Goal: Check status: Check status

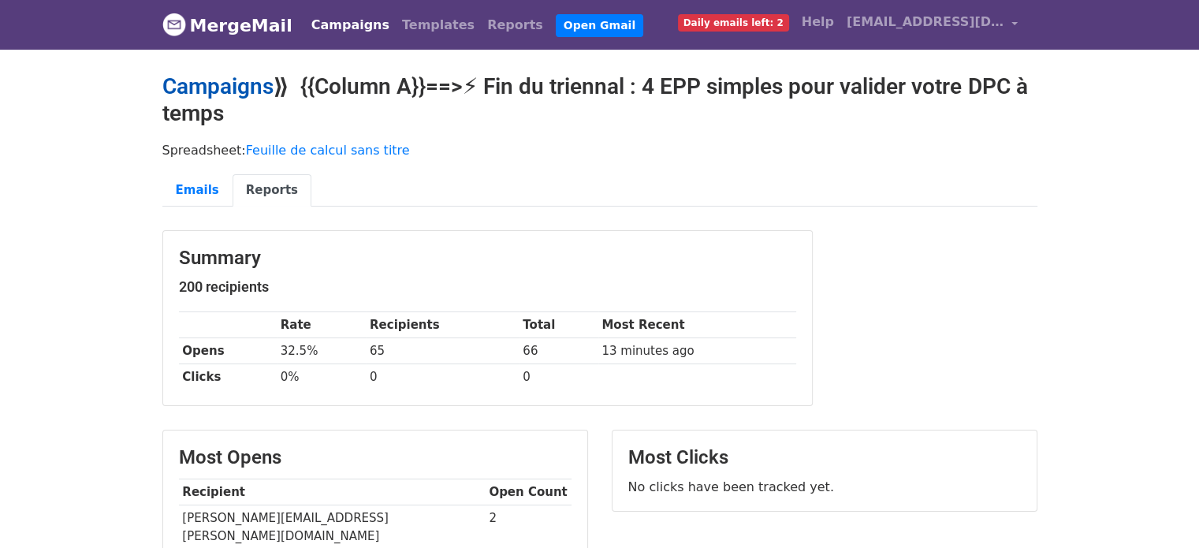
click at [204, 85] on link "Campaigns" at bounding box center [217, 86] width 111 height 26
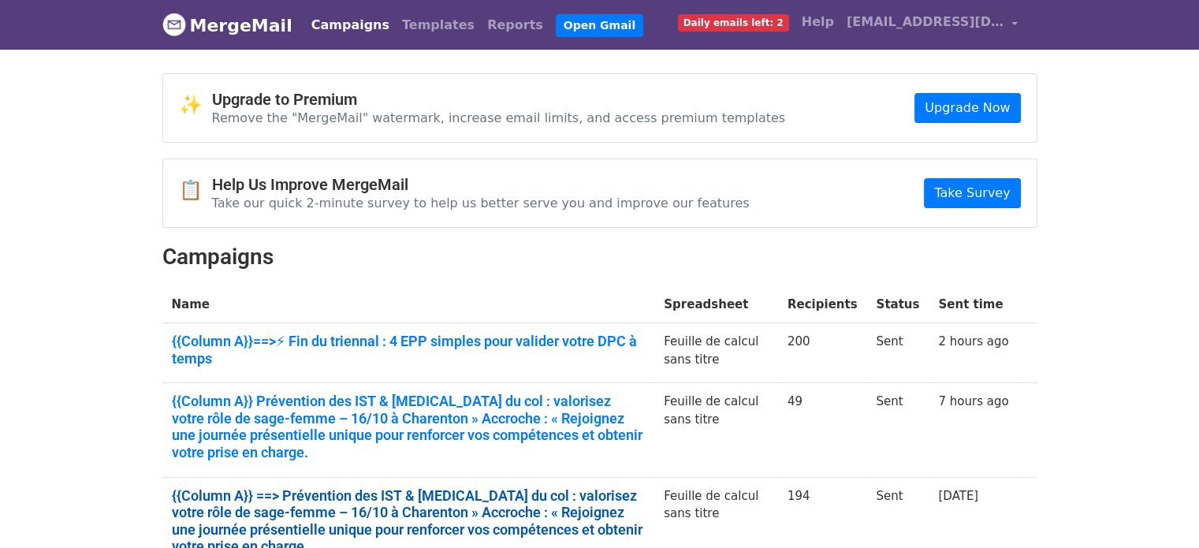
click at [533, 493] on link "{{Column A}} ==> Prévention des IST & cancer du col : valorisez votre rôle de s…" at bounding box center [409, 521] width 474 height 68
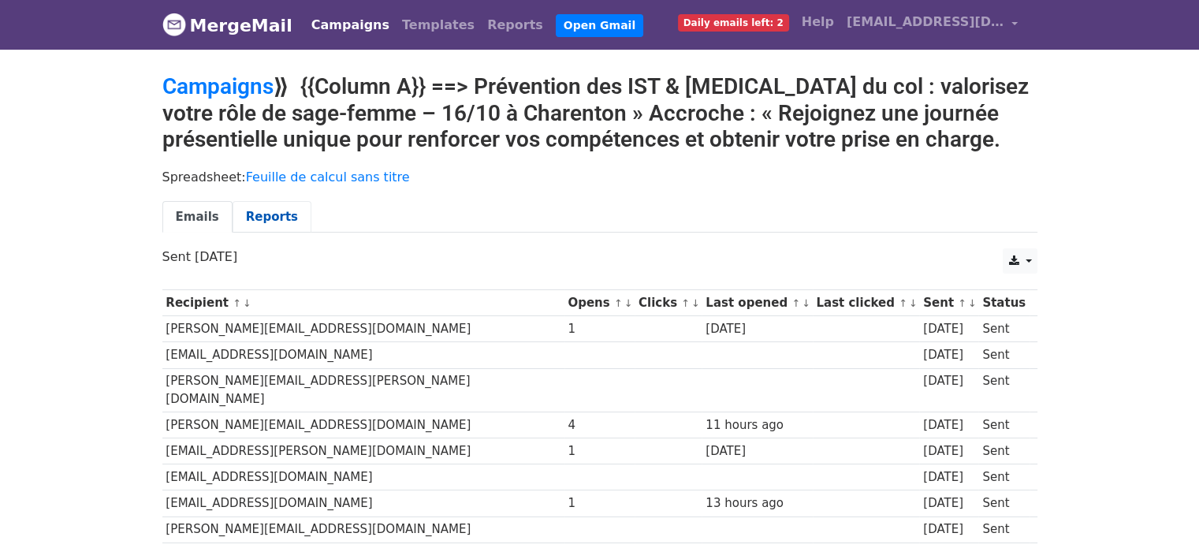
click at [260, 220] on link "Reports" at bounding box center [272, 217] width 79 height 32
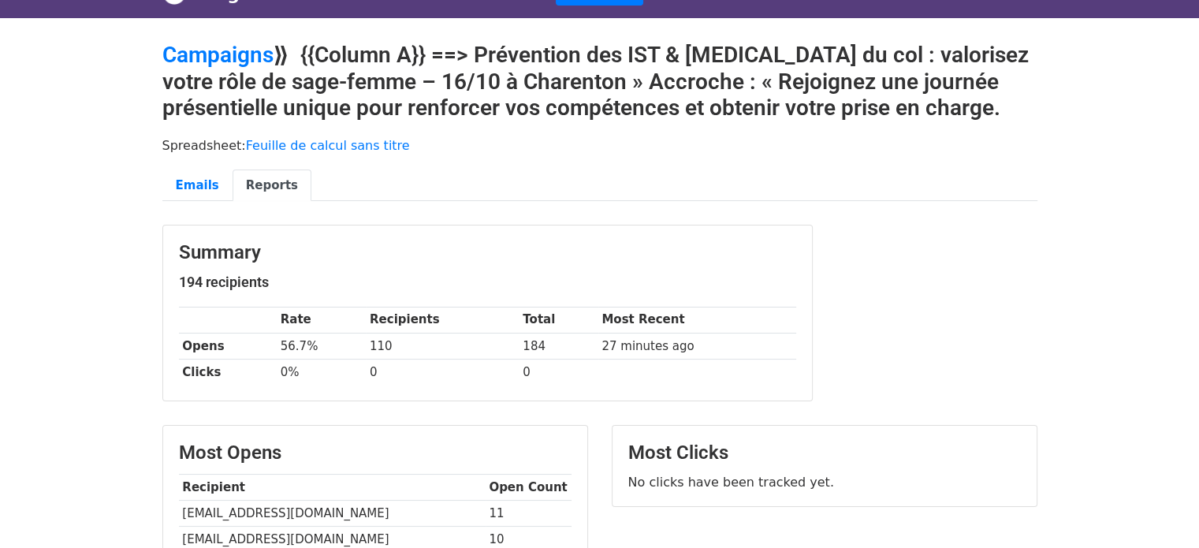
scroll to position [189, 0]
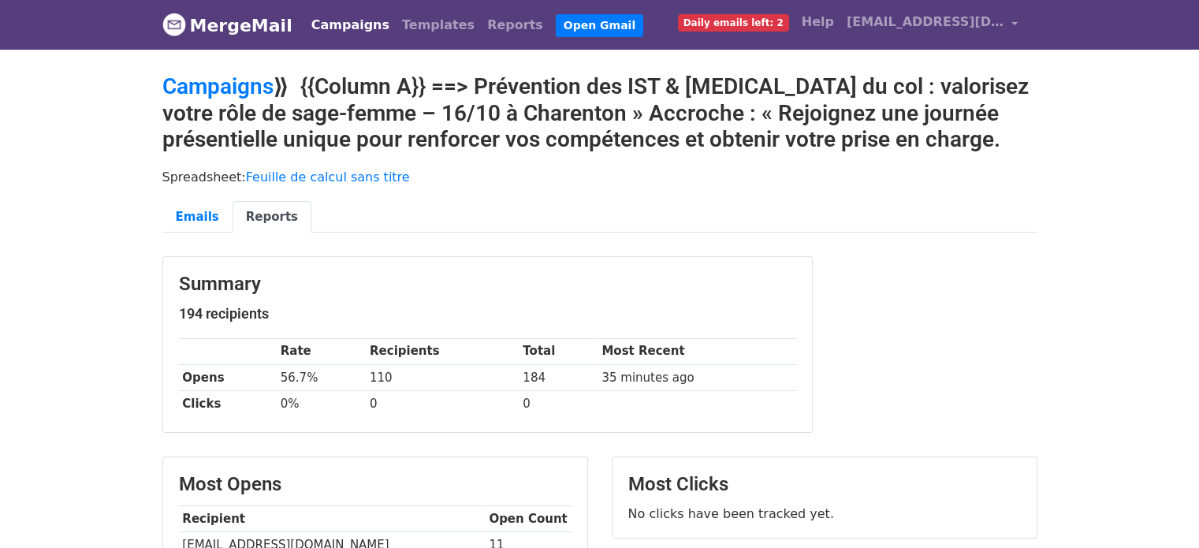
click at [577, 108] on h2 "Campaigns ⟫ {{Column A}} ==> Prévention des IST & [MEDICAL_DATA] du col : valor…" at bounding box center [599, 113] width 875 height 80
click at [605, 112] on h2 "Campaigns ⟫ {{Column A}} ==> Prévention des IST & [MEDICAL_DATA] du col : valor…" at bounding box center [599, 113] width 875 height 80
click at [577, 115] on h2 "Campaigns ⟫ {{Column A}} ==> Prévention des IST & [MEDICAL_DATA] du col : valor…" at bounding box center [599, 113] width 875 height 80
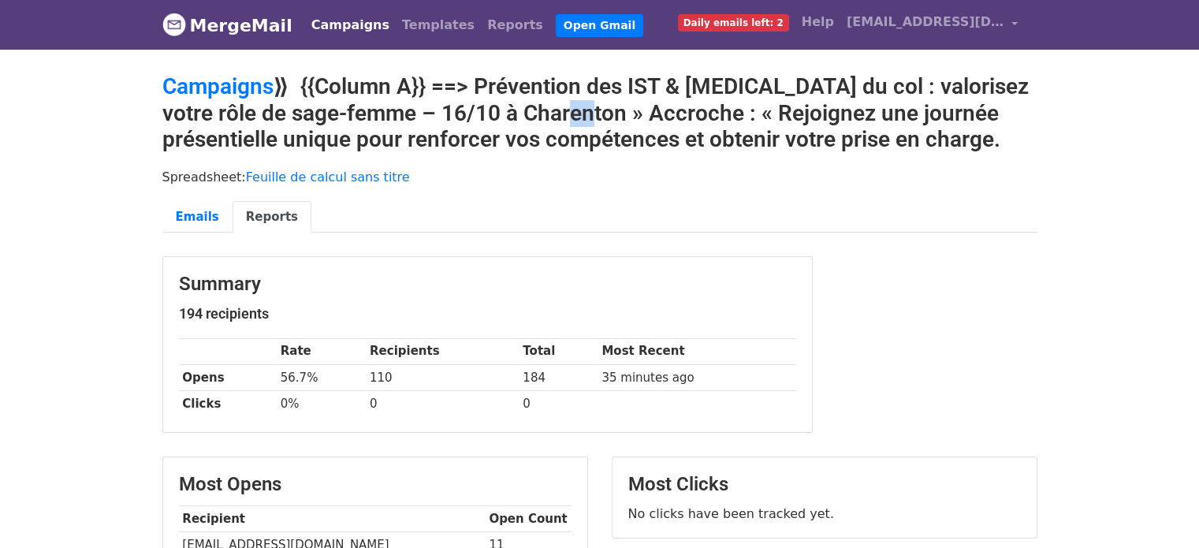
click at [577, 115] on h2 "Campaigns ⟫ {{Column A}} ==> Prévention des IST & [MEDICAL_DATA] du col : valor…" at bounding box center [599, 113] width 875 height 80
click at [602, 110] on h2 "Campaigns ⟫ {{Column A}} ==> Prévention des IST & [MEDICAL_DATA] du col : valor…" at bounding box center [599, 113] width 875 height 80
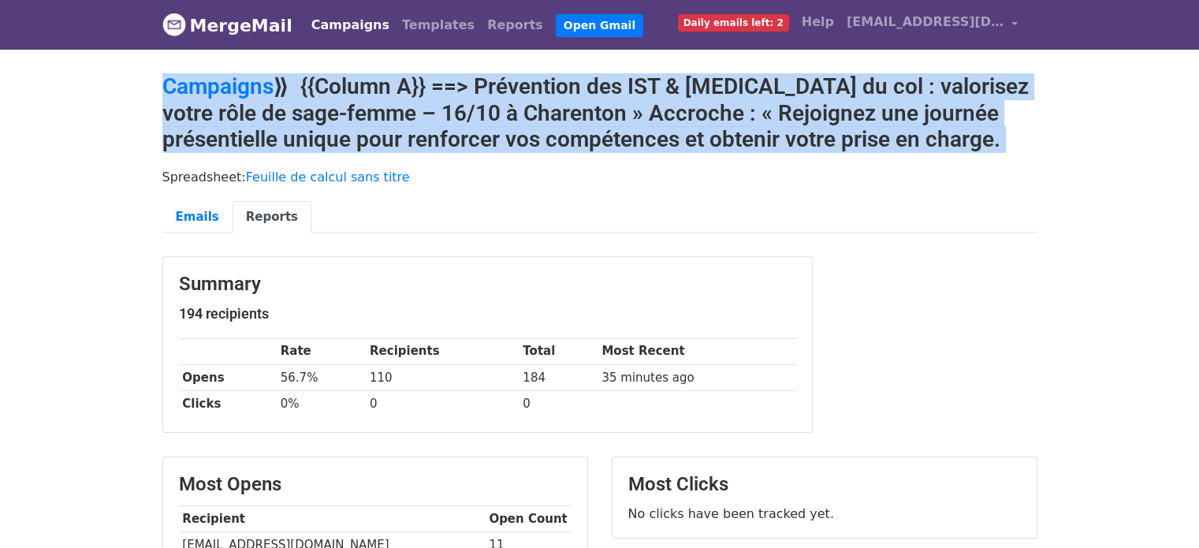
click at [602, 110] on h2 "Campaigns ⟫ {{Column A}} ==> Prévention des IST & [MEDICAL_DATA] du col : valor…" at bounding box center [599, 113] width 875 height 80
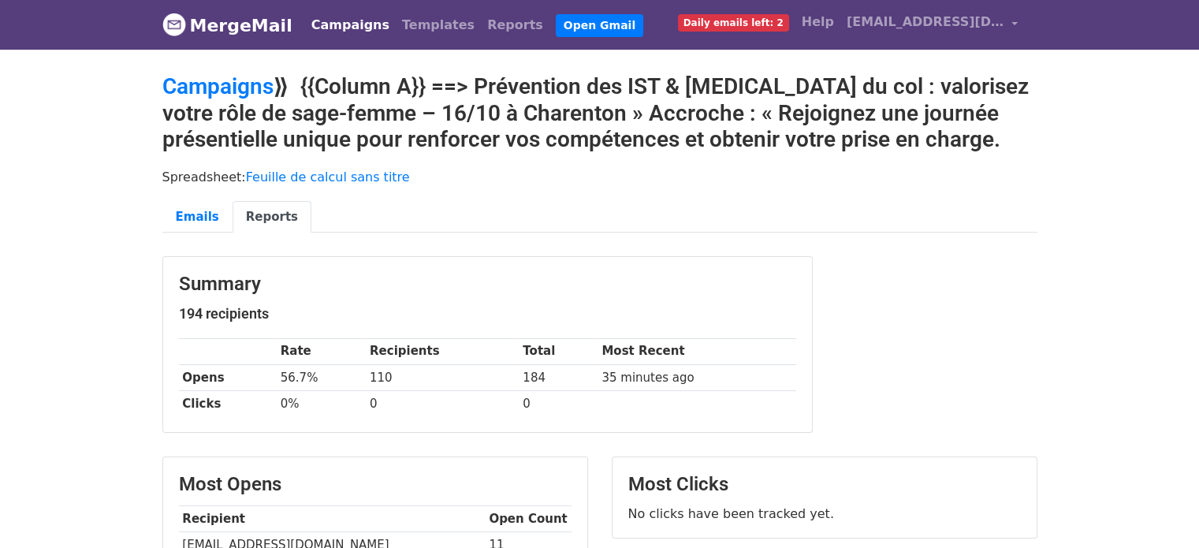
click at [558, 111] on h2 "Campaigns ⟫ {{Column A}} ==> Prévention des IST & [MEDICAL_DATA] du col : valor…" at bounding box center [599, 113] width 875 height 80
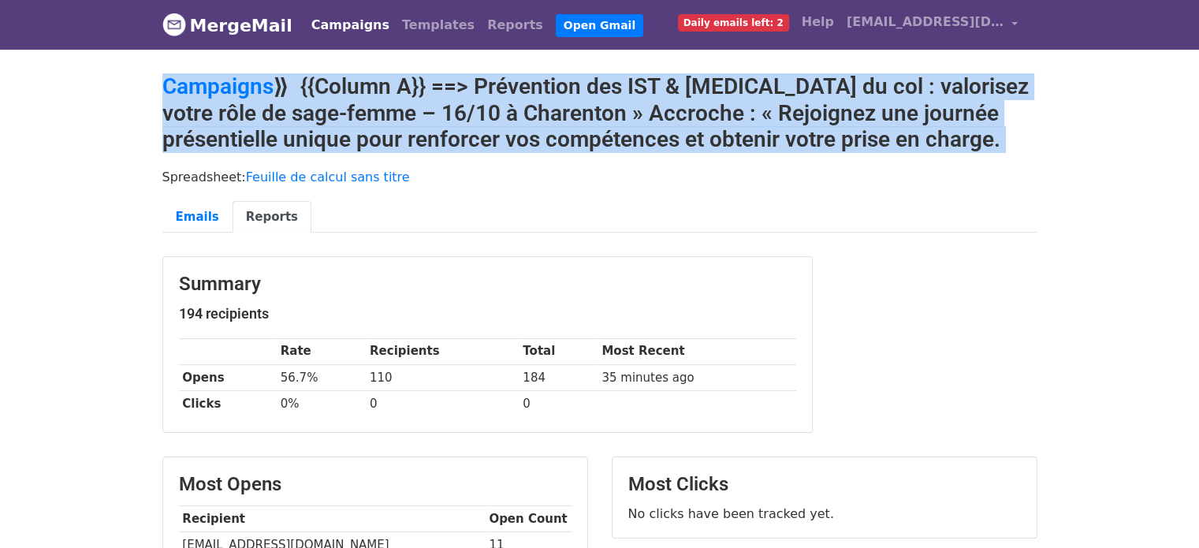
click at [558, 111] on h2 "Campaigns ⟫ {{Column A}} ==> Prévention des IST & [MEDICAL_DATA] du col : valor…" at bounding box center [599, 113] width 875 height 80
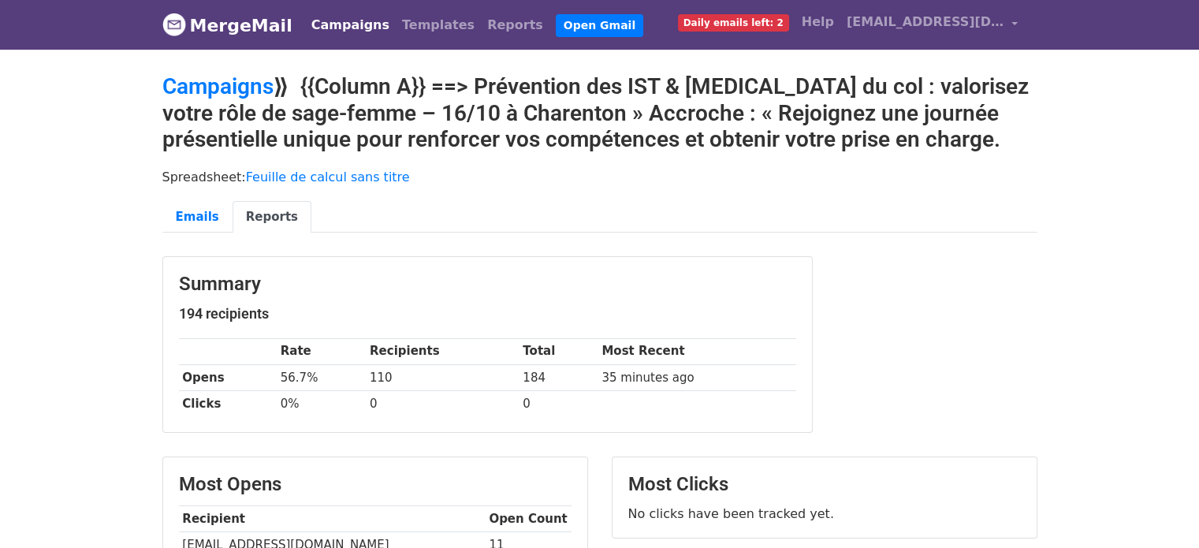
click at [558, 111] on h2 "Campaigns ⟫ {{Column A}} ==> Prévention des IST & [MEDICAL_DATA] du col : valor…" at bounding box center [599, 113] width 875 height 80
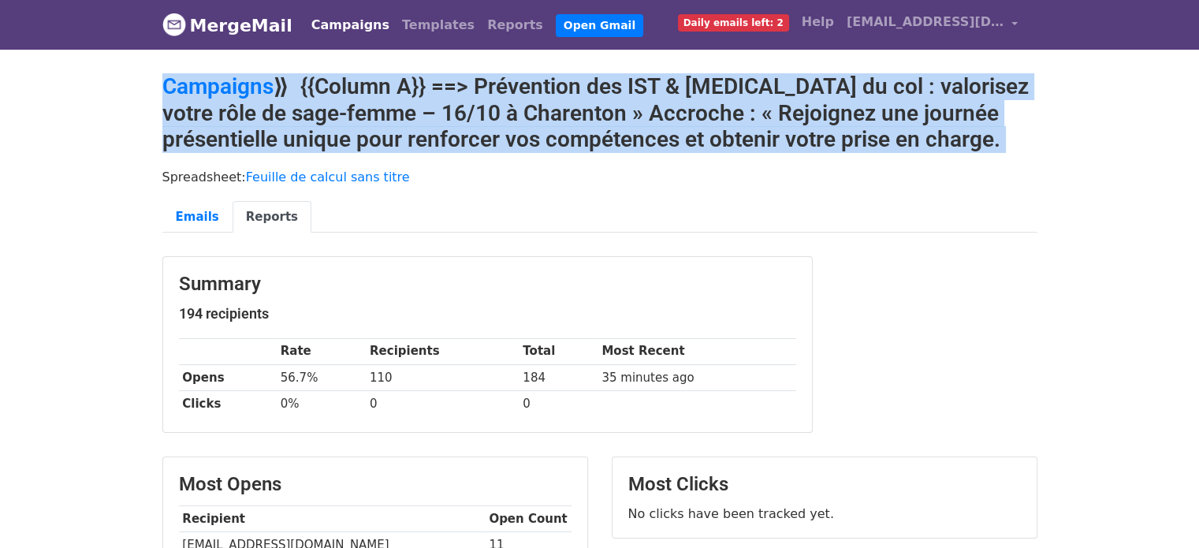
click at [558, 111] on h2 "Campaigns ⟫ {{Column A}} ==> Prévention des IST & [MEDICAL_DATA] du col : valor…" at bounding box center [599, 113] width 875 height 80
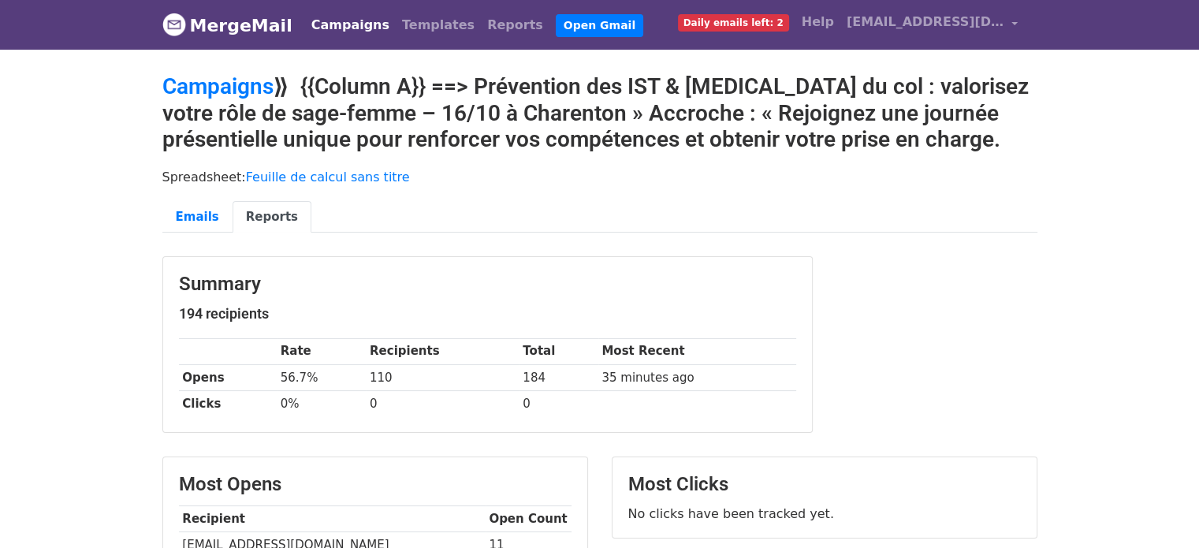
click at [558, 111] on h2 "Campaigns ⟫ {{Column A}} ==> Prévention des IST & [MEDICAL_DATA] du col : valor…" at bounding box center [599, 113] width 875 height 80
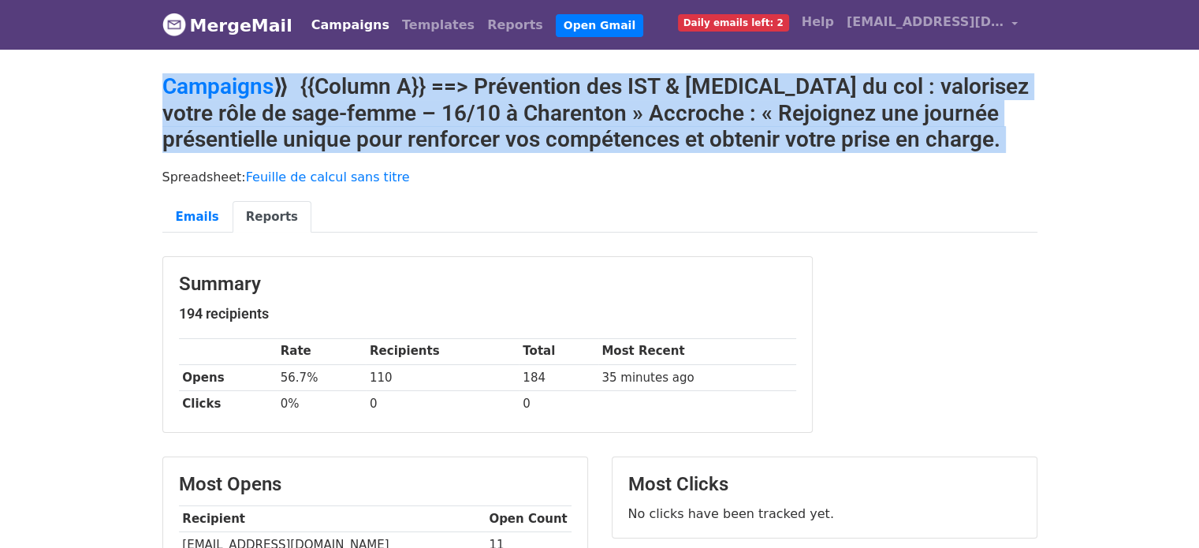
click at [558, 111] on h2 "Campaigns ⟫ {{Column A}} ==> Prévention des IST & [MEDICAL_DATA] du col : valor…" at bounding box center [599, 113] width 875 height 80
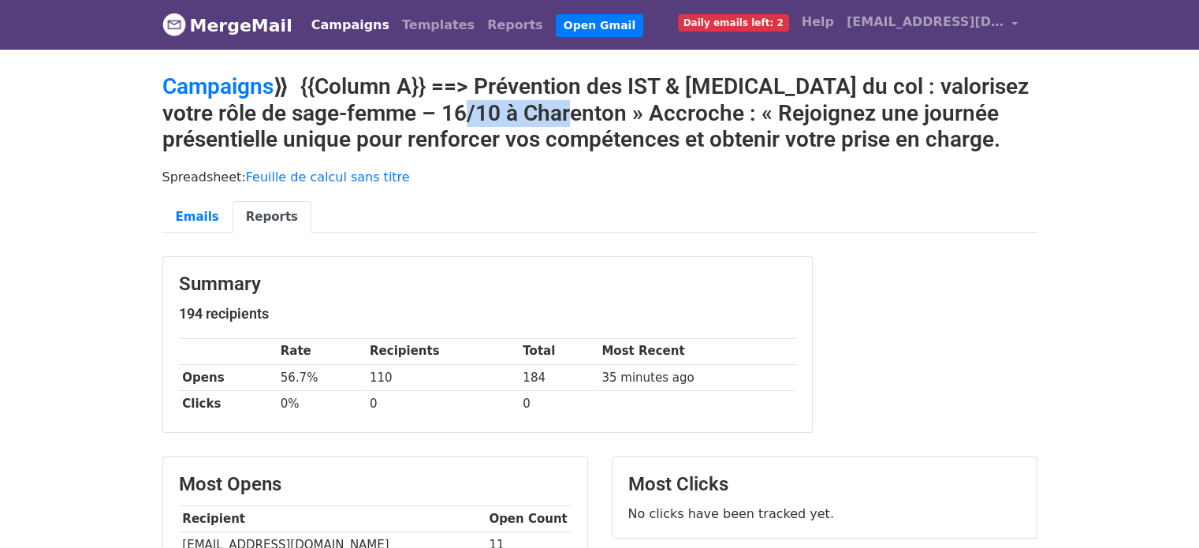
click at [558, 111] on h2 "Campaigns ⟫ {{Column A}} ==> Prévention des IST & [MEDICAL_DATA] du col : valor…" at bounding box center [599, 113] width 875 height 80
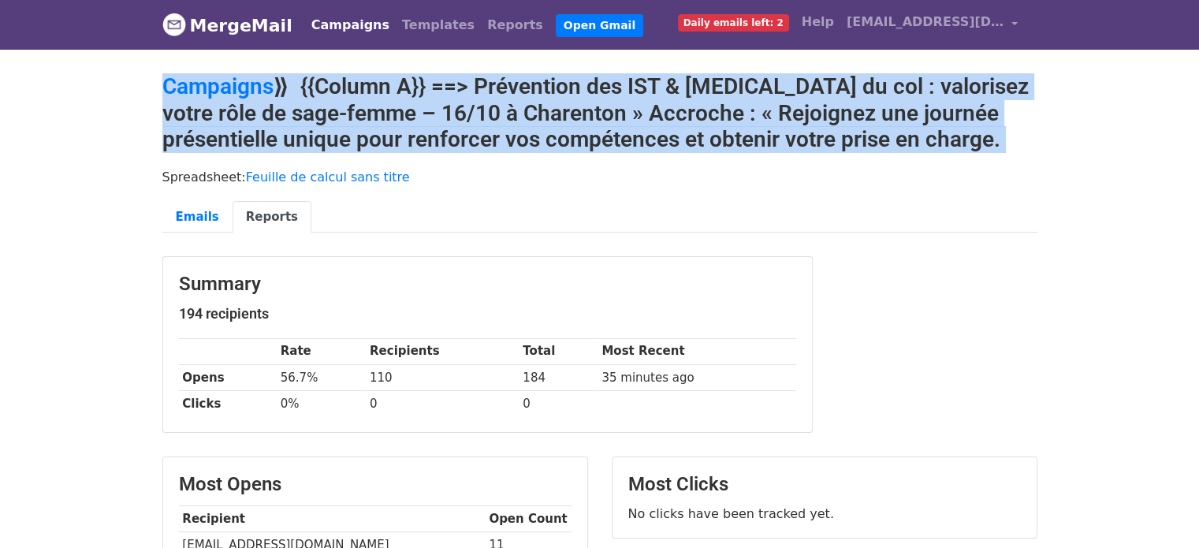
click at [558, 111] on h2 "Campaigns ⟫ {{Column A}} ==> Prévention des IST & [MEDICAL_DATA] du col : valor…" at bounding box center [599, 113] width 875 height 80
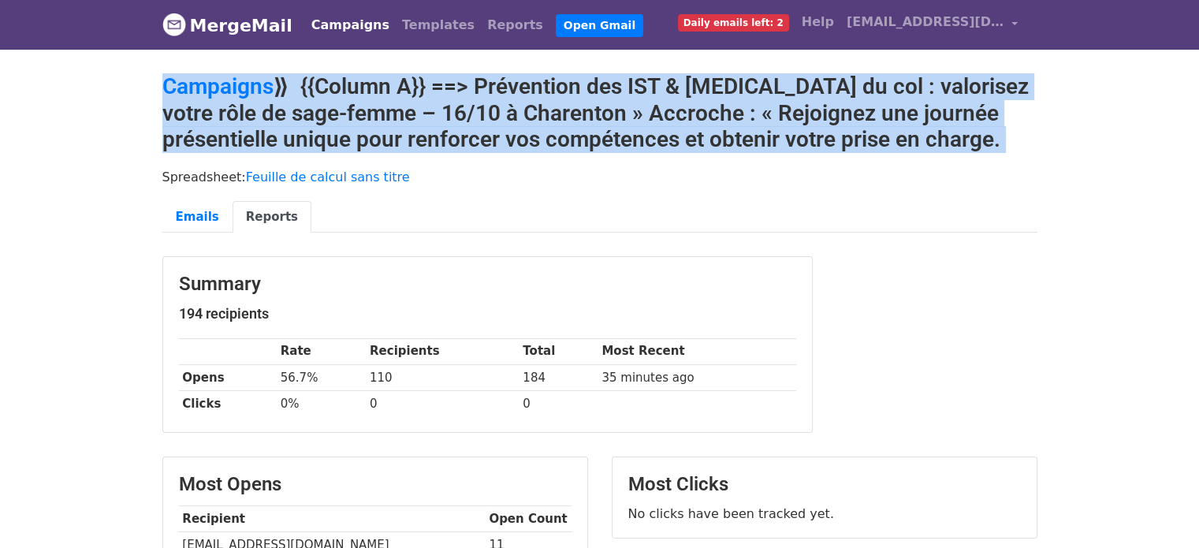
click at [558, 111] on h2 "Campaigns ⟫ {{Column A}} ==> Prévention des IST & [MEDICAL_DATA] du col : valor…" at bounding box center [599, 113] width 875 height 80
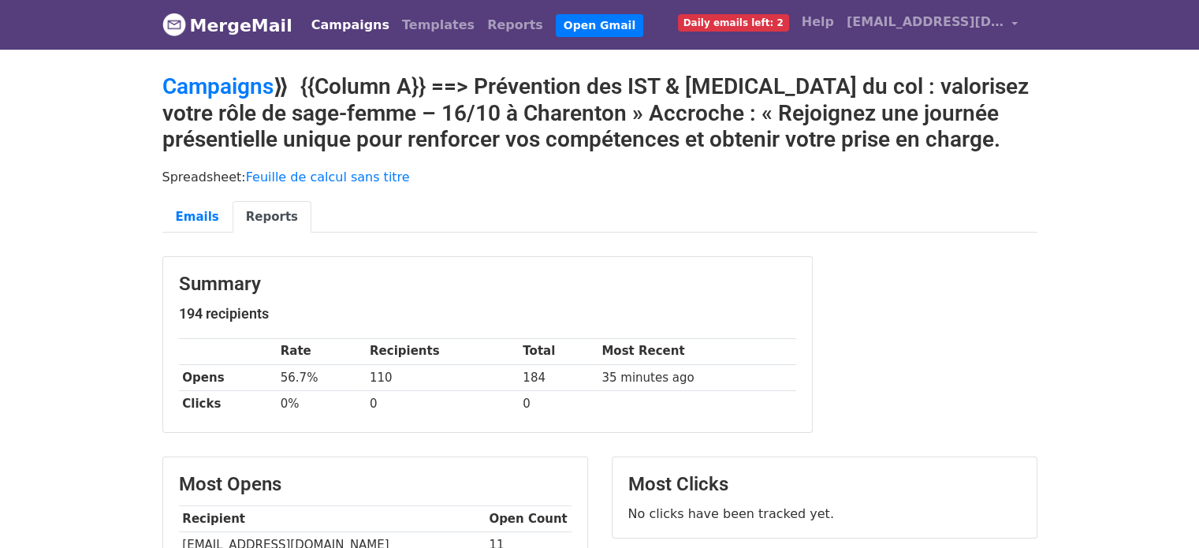
click at [558, 111] on h2 "Campaigns ⟫ {{Column A}} ==> Prévention des IST & [MEDICAL_DATA] du col : valor…" at bounding box center [599, 113] width 875 height 80
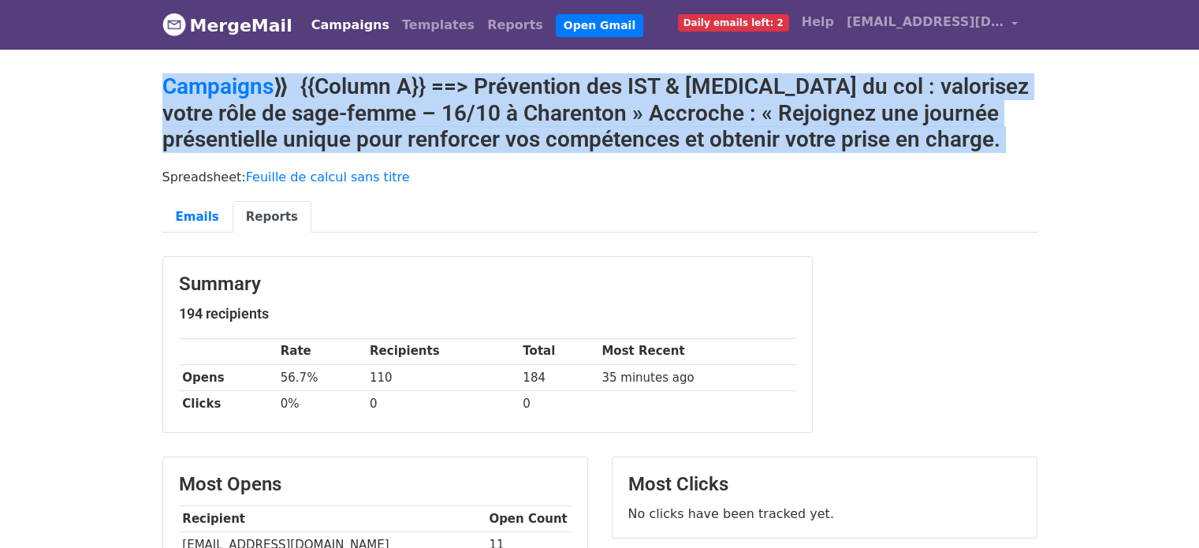
click at [558, 111] on h2 "Campaigns ⟫ {{Column A}} ==> Prévention des IST & [MEDICAL_DATA] du col : valor…" at bounding box center [599, 113] width 875 height 80
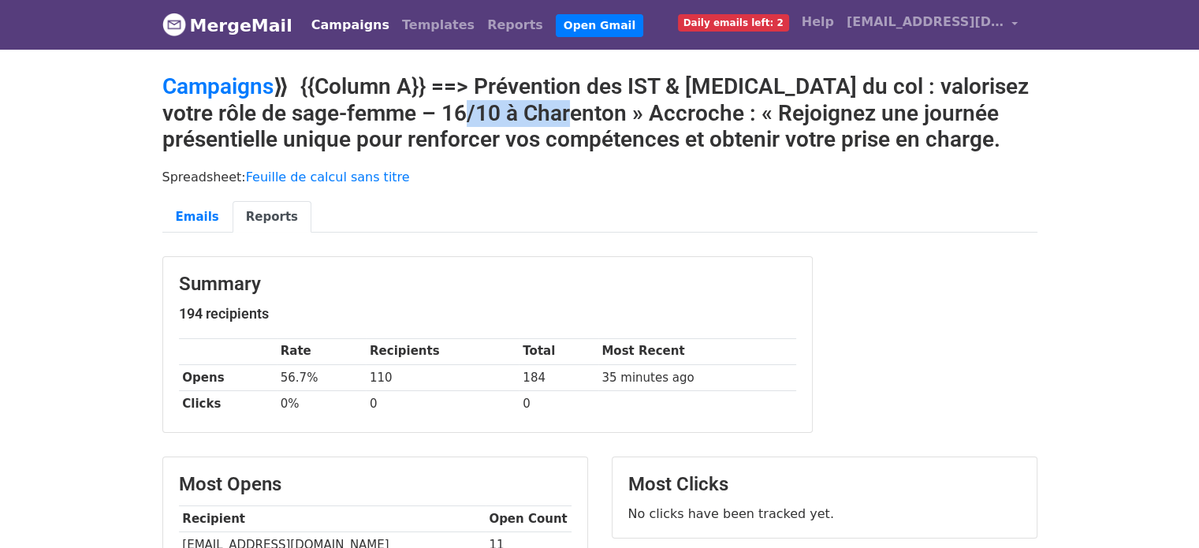
click at [558, 111] on h2 "Campaigns ⟫ {{Column A}} ==> Prévention des IST & [MEDICAL_DATA] du col : valor…" at bounding box center [599, 113] width 875 height 80
